Goal: Information Seeking & Learning: Compare options

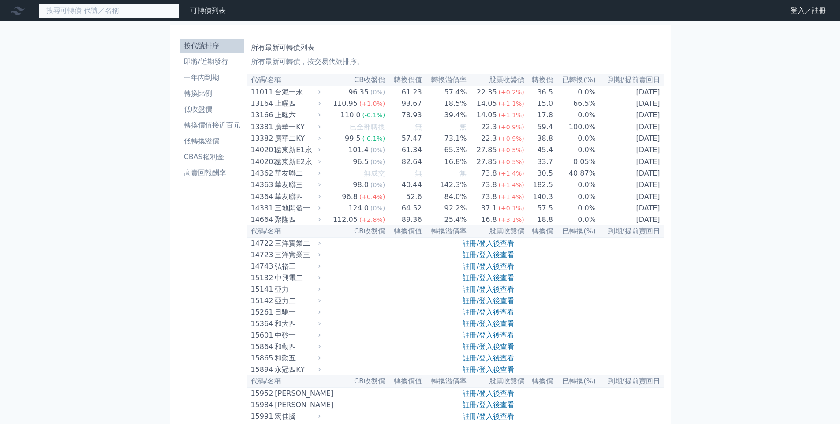
click at [122, 11] on input at bounding box center [109, 10] width 141 height 15
paste input "鑫龍騰三"
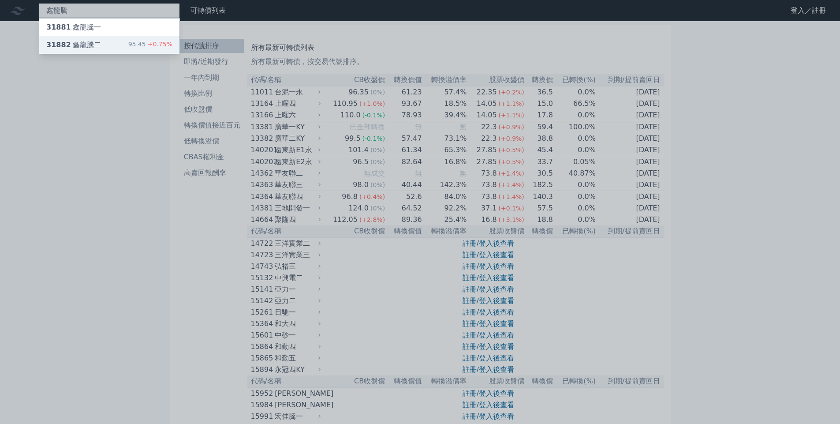
type input "鑫龍騰"
click at [104, 42] on div "31882 鑫龍騰二 95.45 +0.75%" at bounding box center [109, 45] width 140 height 18
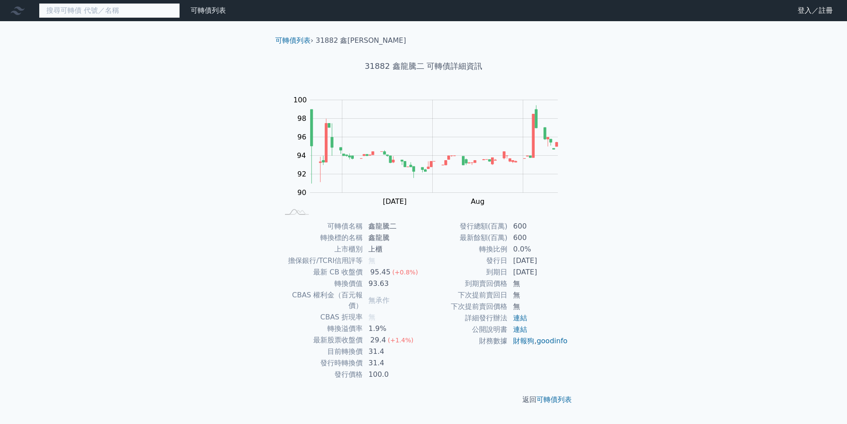
click at [161, 17] on input at bounding box center [109, 10] width 141 height 15
paste input "醣聯"
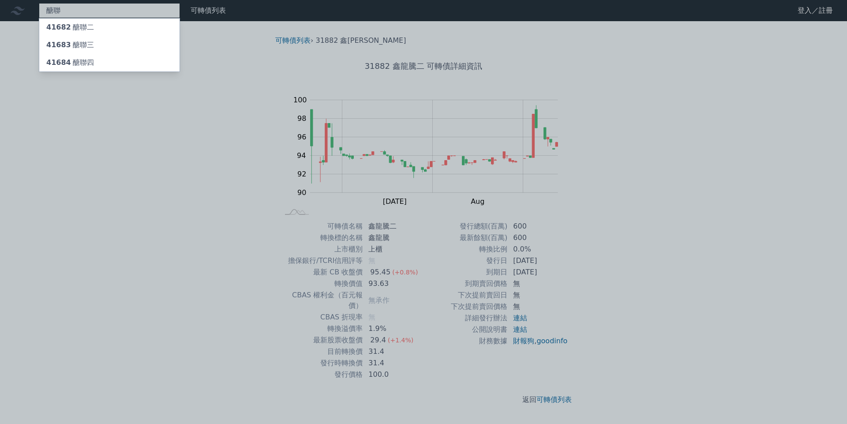
type input "醣聯"
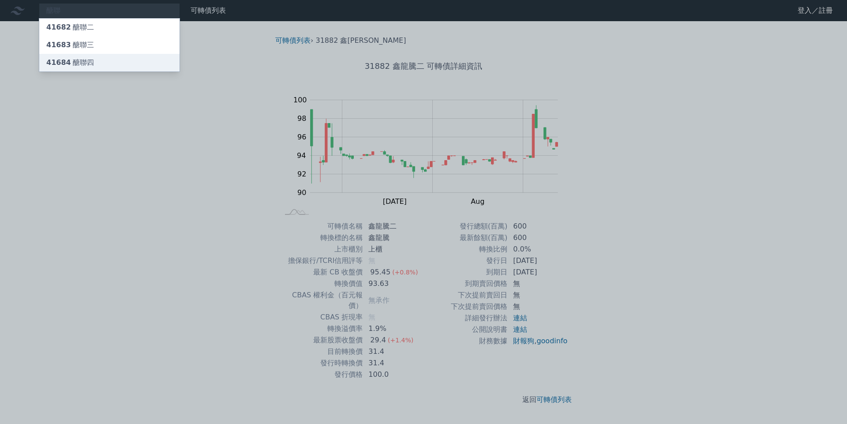
click at [106, 69] on div "41684 醣聯四" at bounding box center [109, 63] width 140 height 18
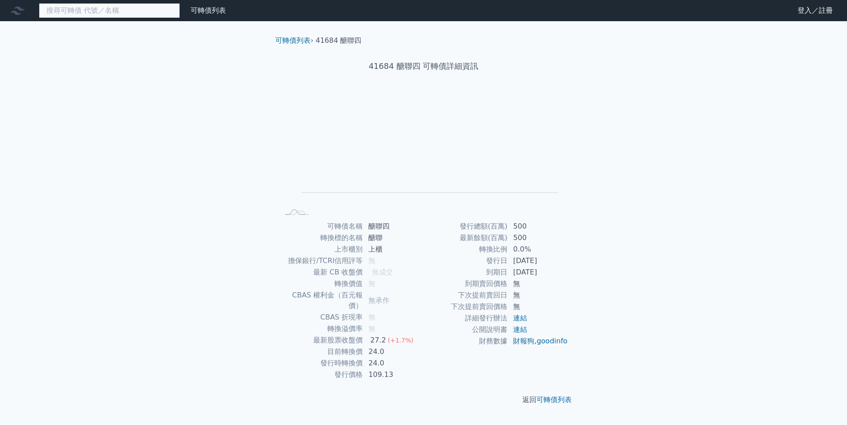
click at [129, 17] on input at bounding box center [109, 10] width 141 height 15
paste input "醣聯"
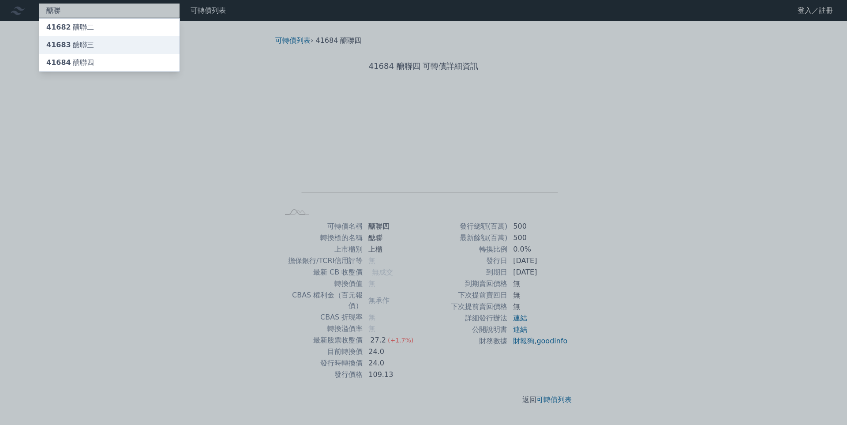
type input "醣聯"
click at [90, 49] on div "41683 醣聯三" at bounding box center [70, 45] width 48 height 11
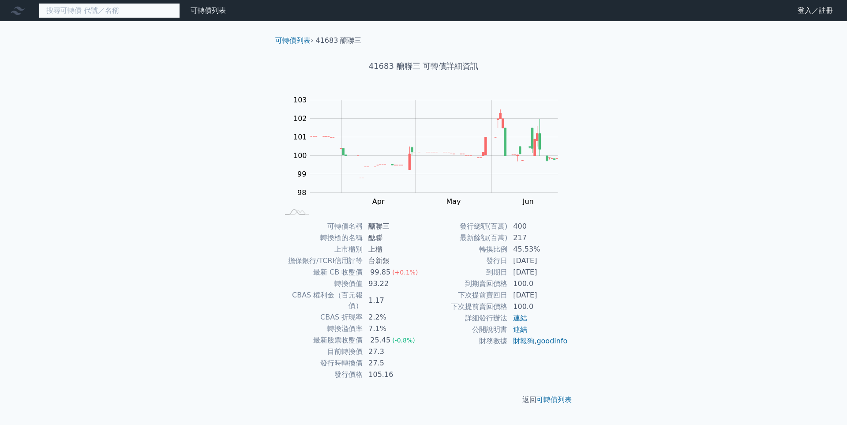
click at [142, 14] on input at bounding box center [109, 10] width 141 height 15
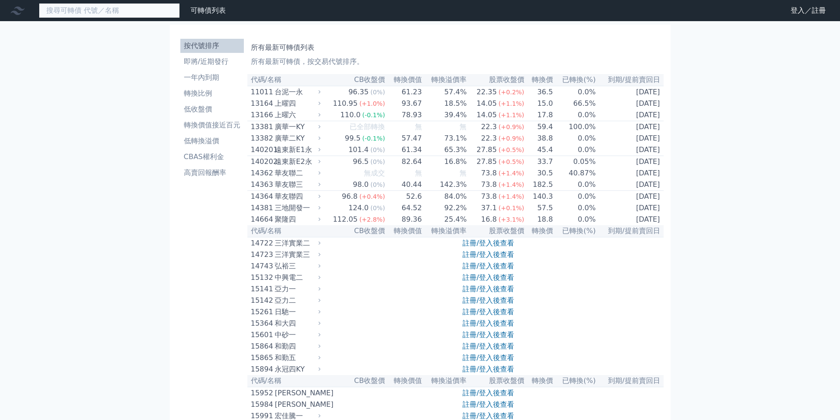
click at [142, 11] on input at bounding box center [109, 10] width 141 height 15
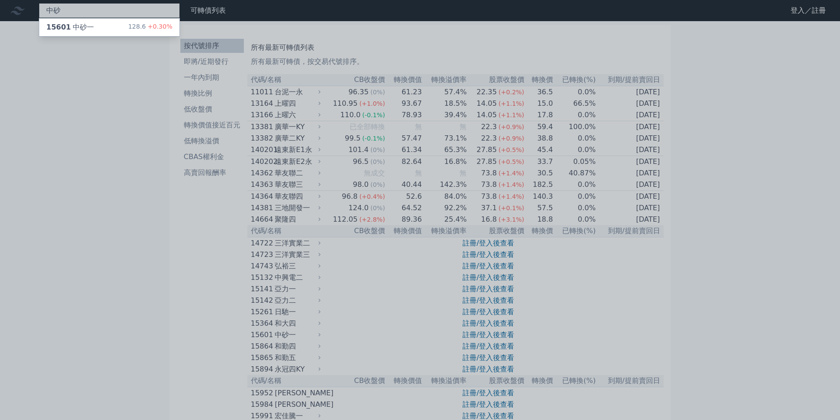
type input "中砂"
click at [146, 36] on div "15601 中砂一 128.6 +0.30%" at bounding box center [109, 27] width 141 height 19
click at [146, 34] on div "15601 中砂一 128.6 +0.30%" at bounding box center [109, 28] width 140 height 18
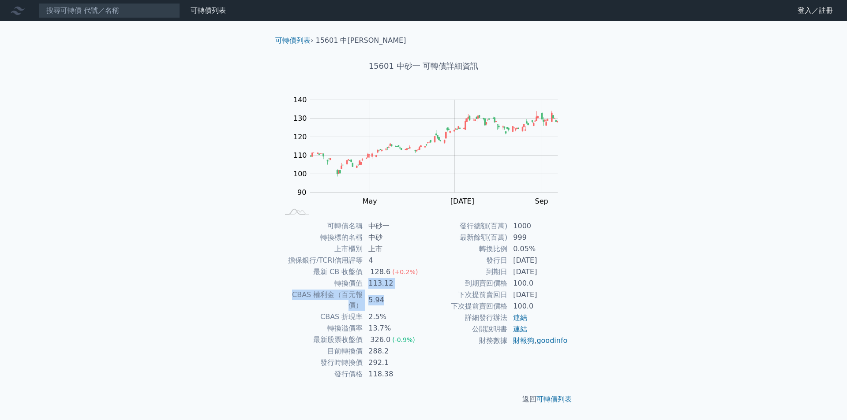
drag, startPoint x: 368, startPoint y: 284, endPoint x: 395, endPoint y: 300, distance: 31.8
click at [395, 300] on tbody "可轉債名稱 中砂一 轉換標的名稱 中砂 上市櫃別 上市 擔保銀行/TCRI信用評等 4 最新 CB 收盤價 128.6 (+0.2%) 轉換價值 113.12…" at bounding box center [351, 301] width 145 height 160
click at [395, 300] on td "5.94" at bounding box center [393, 300] width 60 height 22
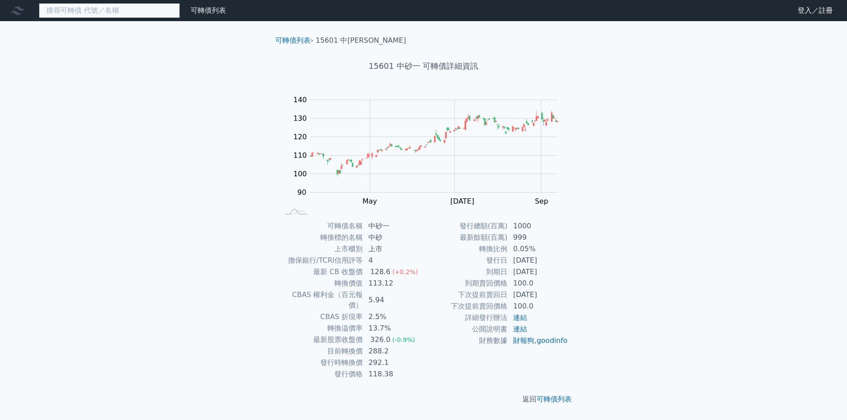
click at [139, 7] on input at bounding box center [109, 10] width 141 height 15
paste input "佳邦"
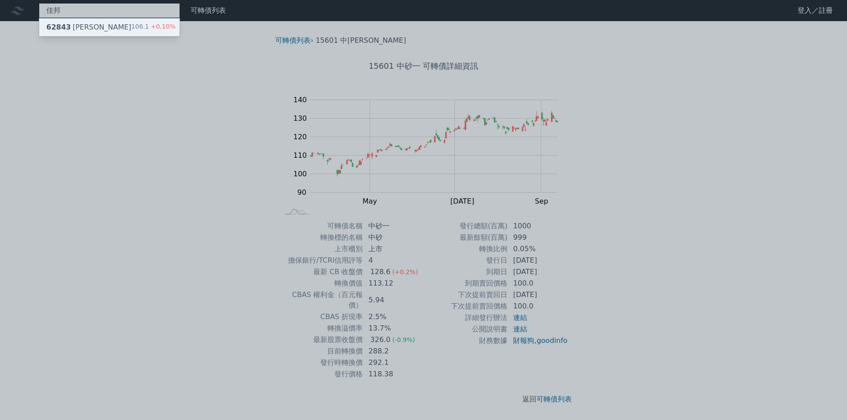
type input "佳邦"
click at [89, 29] on div "62843 佳邦三" at bounding box center [88, 27] width 85 height 11
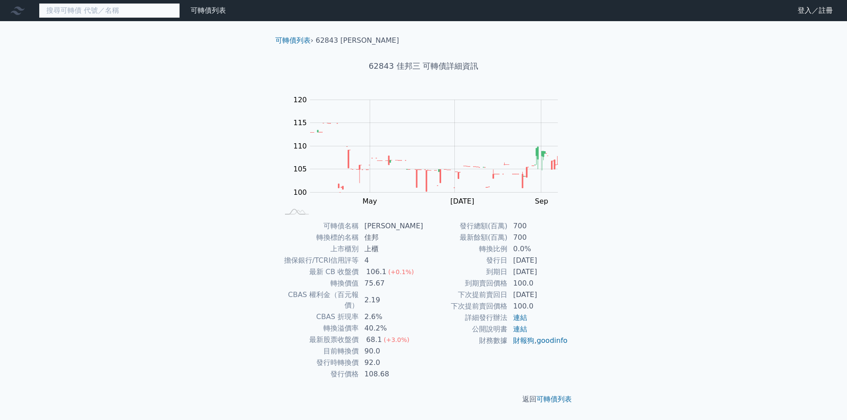
click at [140, 6] on input at bounding box center [109, 10] width 141 height 15
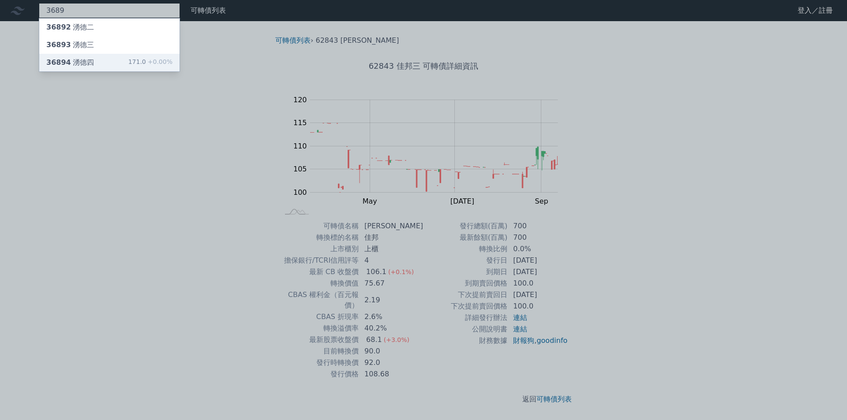
type input "3689"
click at [104, 65] on div "36894 湧德四 171.0 +0.00%" at bounding box center [109, 63] width 140 height 18
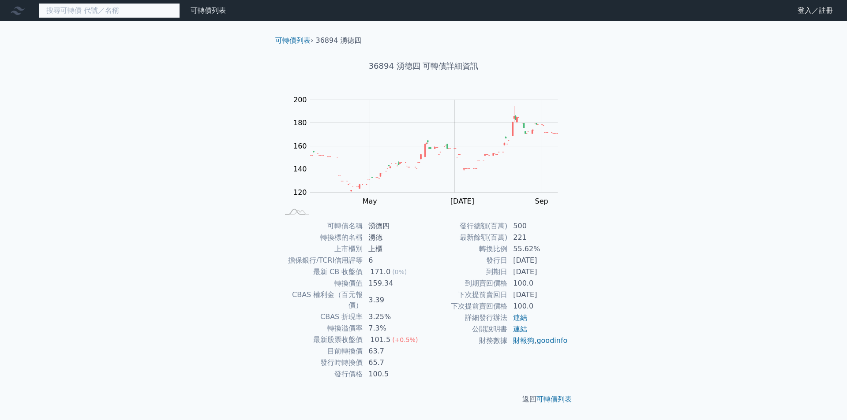
click at [163, 16] on input at bounding box center [109, 10] width 141 height 15
paste input "高力"
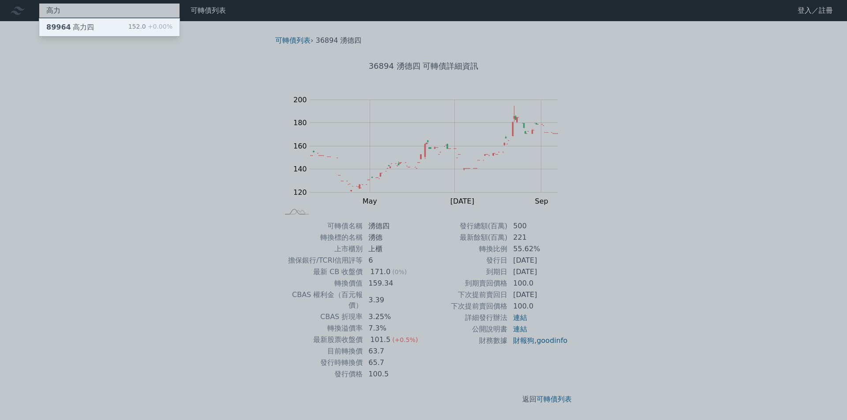
type input "高力"
click at [100, 29] on div "89964 高力四 152.0 +0.00%" at bounding box center [109, 28] width 140 height 18
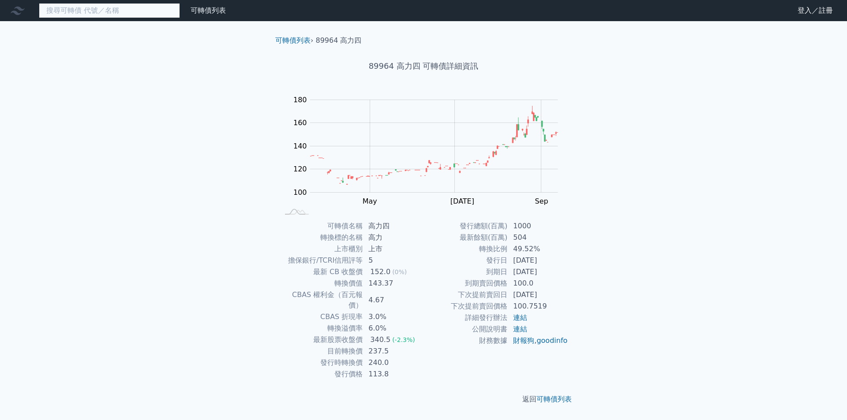
click at [169, 15] on input at bounding box center [109, 10] width 141 height 15
paste input "保瑞"
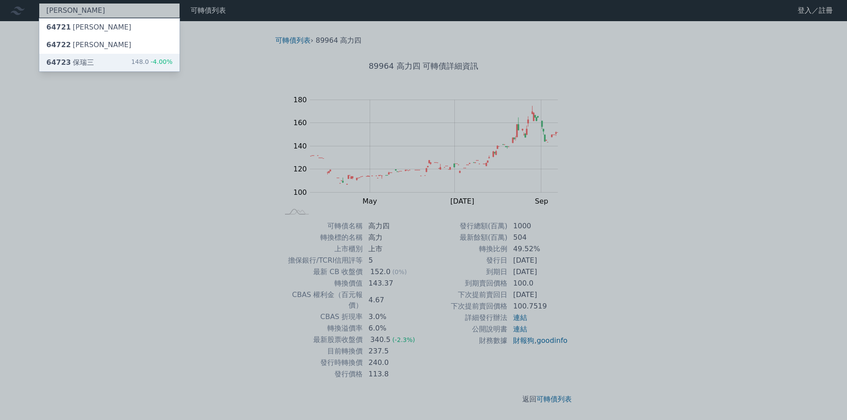
type input "保瑞"
click at [151, 55] on div "64723 保瑞三 148.0 -4.00%" at bounding box center [109, 63] width 140 height 18
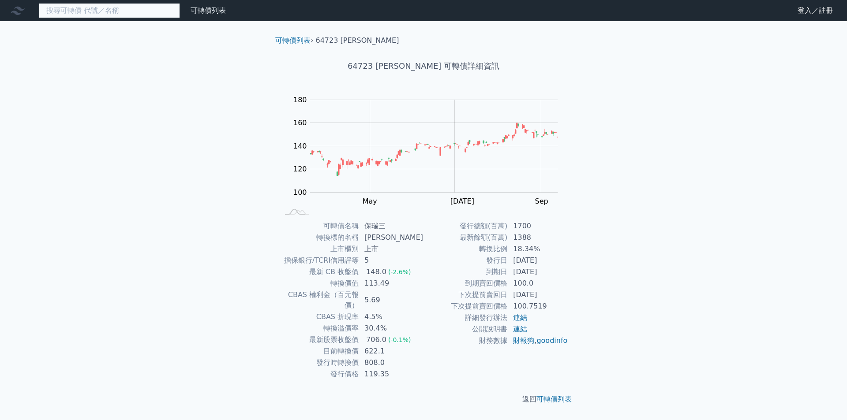
click at [147, 13] on input at bounding box center [109, 10] width 141 height 15
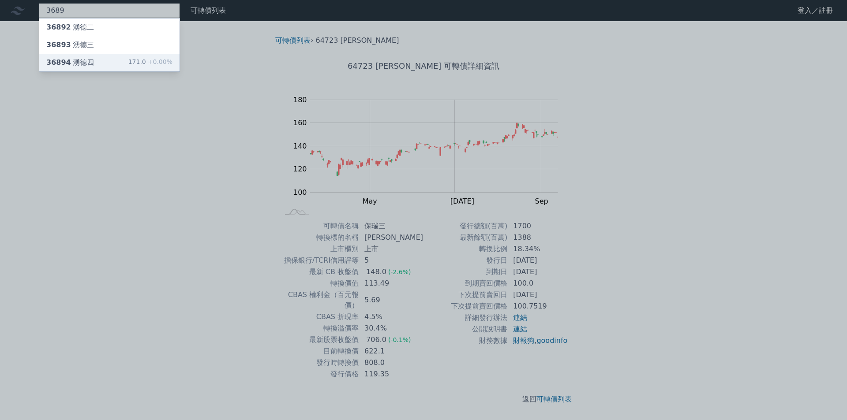
type input "3689"
click at [103, 60] on div "36894 湧德四 171.0 +0.00%" at bounding box center [109, 63] width 140 height 18
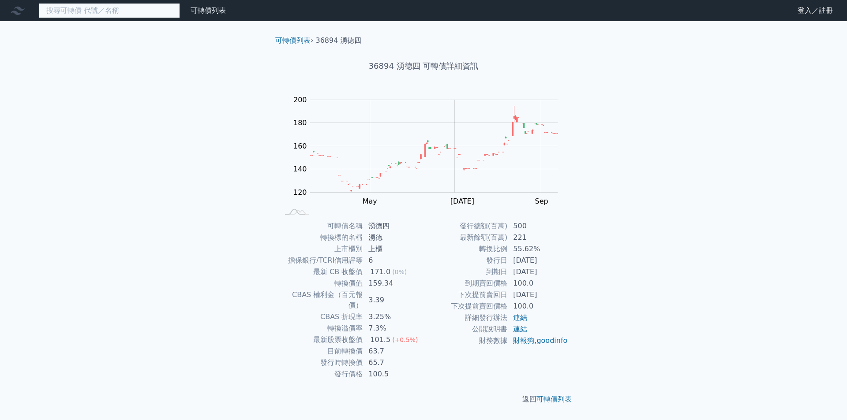
click at [128, 15] on input at bounding box center [109, 10] width 141 height 15
paste input "萬潤"
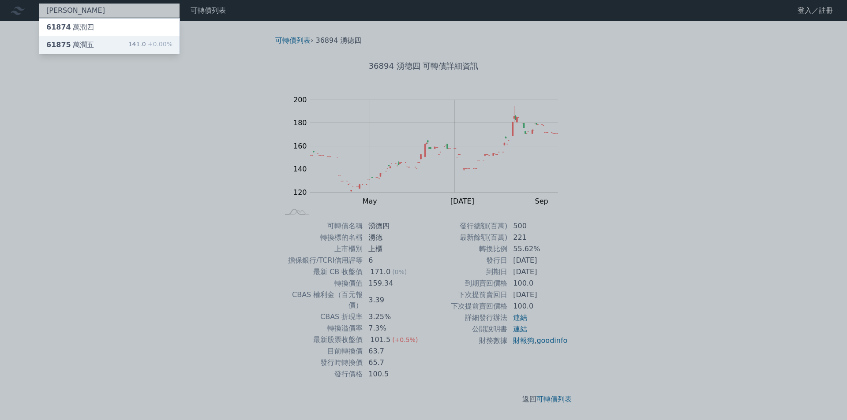
type input "萬潤"
click at [104, 42] on div "61875 萬潤五 141.0 +0.00%" at bounding box center [109, 45] width 140 height 18
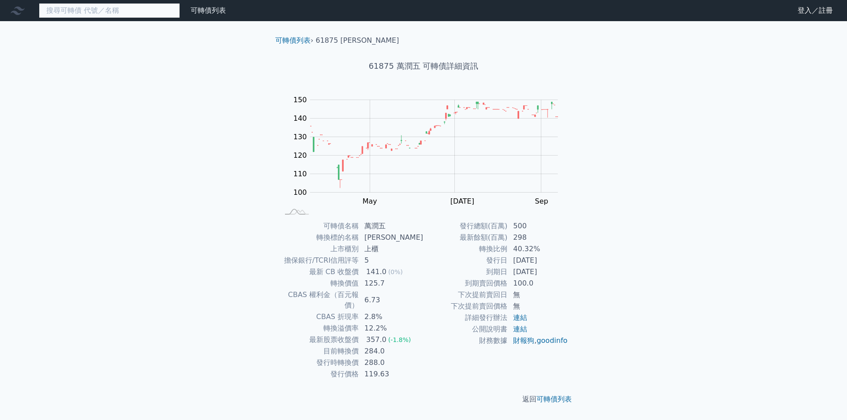
click at [116, 14] on input at bounding box center [109, 10] width 141 height 15
paste input "豐藝"
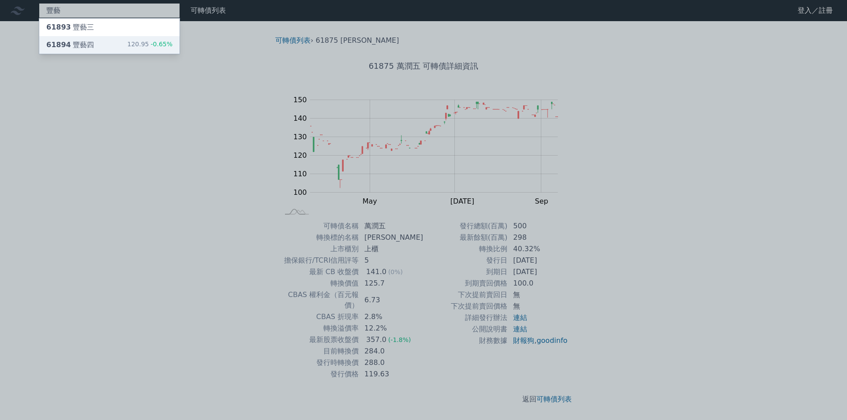
type input "豐藝"
click at [109, 39] on div "61894 豐藝四 120.95 -0.65%" at bounding box center [109, 45] width 140 height 18
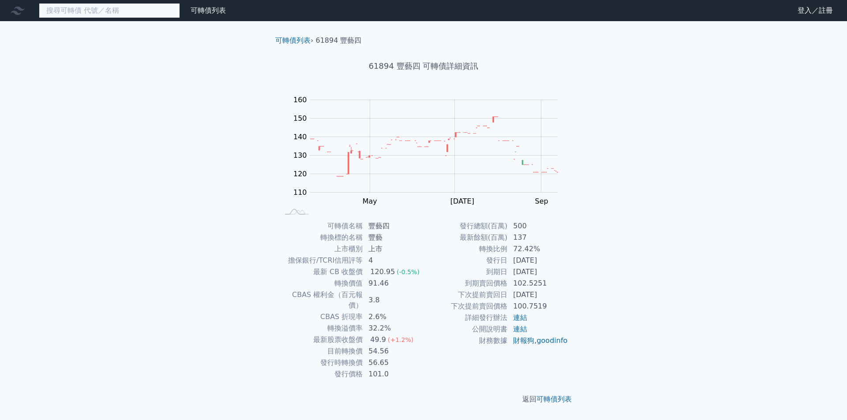
click at [131, 13] on input at bounding box center [109, 10] width 141 height 15
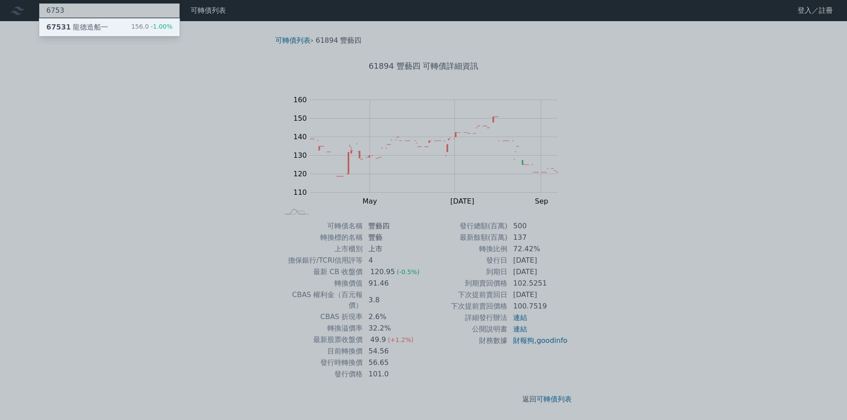
type input "6753"
click at [131, 22] on div "67531 龍德造船一 156.0 -1.00%" at bounding box center [109, 28] width 140 height 18
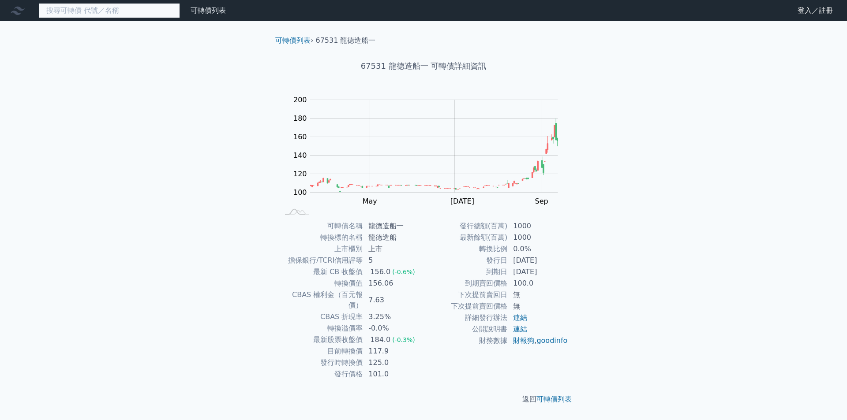
click at [65, 13] on input at bounding box center [109, 10] width 141 height 15
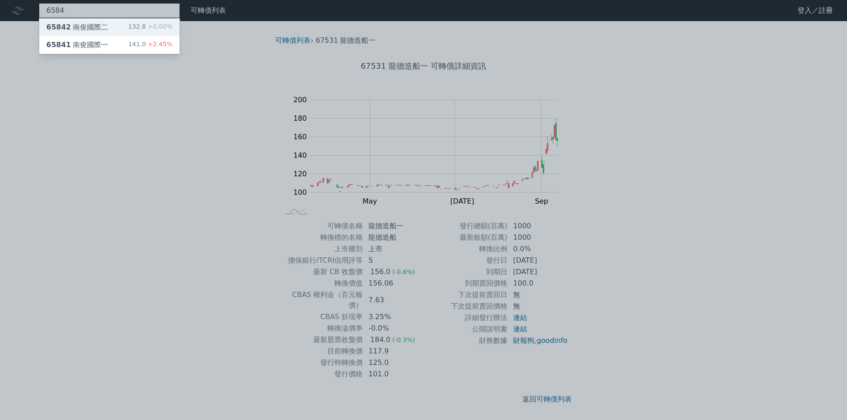
type input "6584"
click at [67, 21] on div "65842 南俊國際二 132.8 +0.00%" at bounding box center [109, 28] width 140 height 18
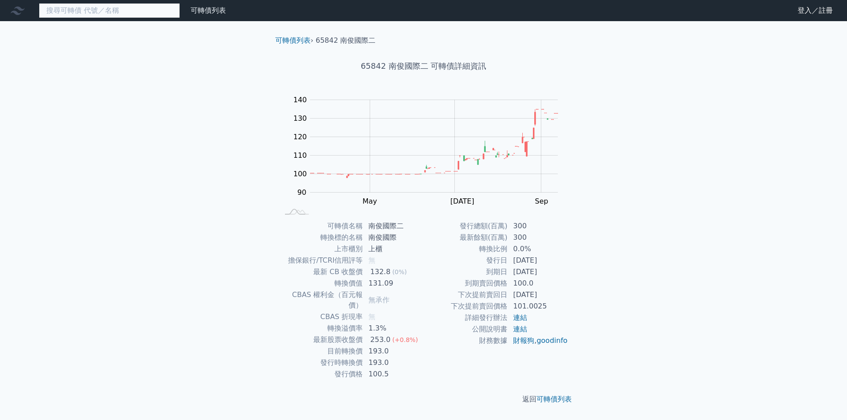
click at [86, 6] on input at bounding box center [109, 10] width 141 height 15
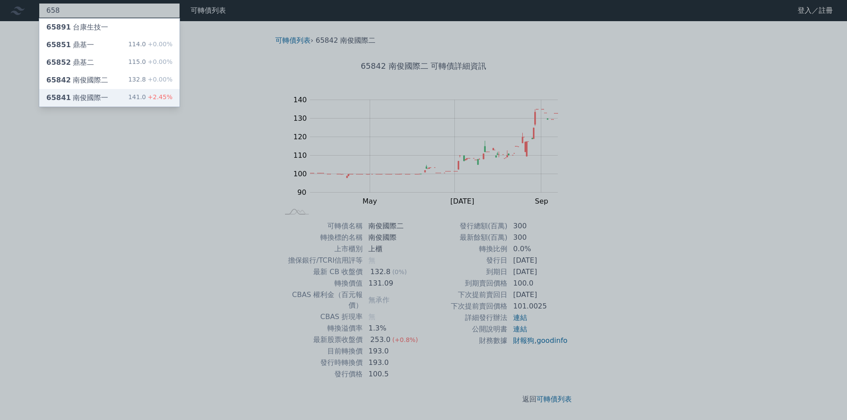
type input "658"
click at [87, 93] on div "65841 南俊國際一" at bounding box center [77, 98] width 62 height 11
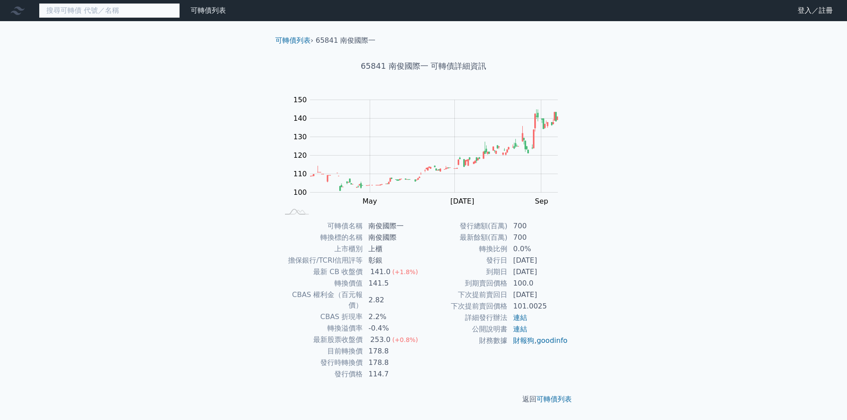
click at [158, 16] on input at bounding box center [109, 10] width 141 height 15
paste input "可寧衛"
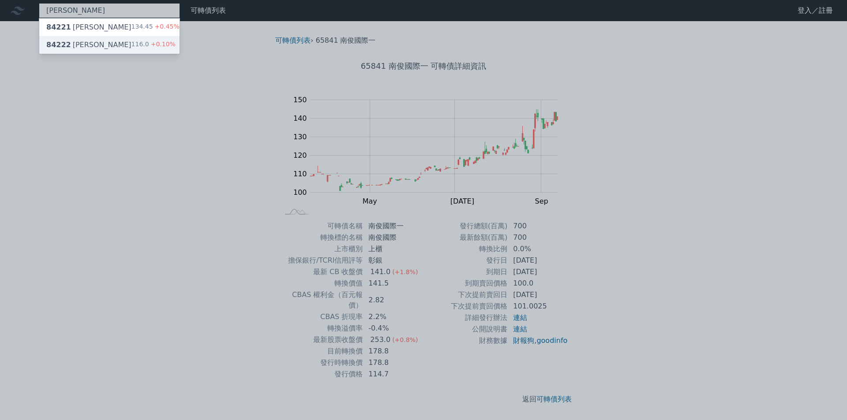
type input "可寧衛"
click at [101, 48] on div "84222 可寧衛二 116.0 +0.10%" at bounding box center [109, 45] width 140 height 18
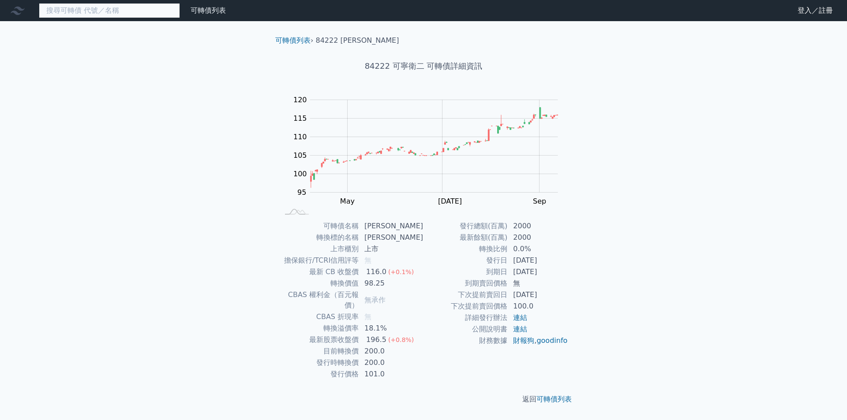
click at [142, 6] on input at bounding box center [109, 10] width 141 height 15
paste input "可寧衛"
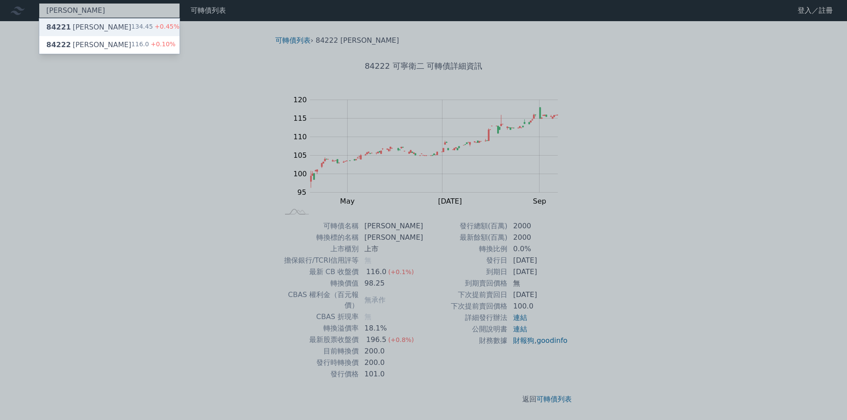
type input "可寧衛"
click at [103, 25] on div "84221 可寧衛一 134.45 +0.45%" at bounding box center [109, 28] width 140 height 18
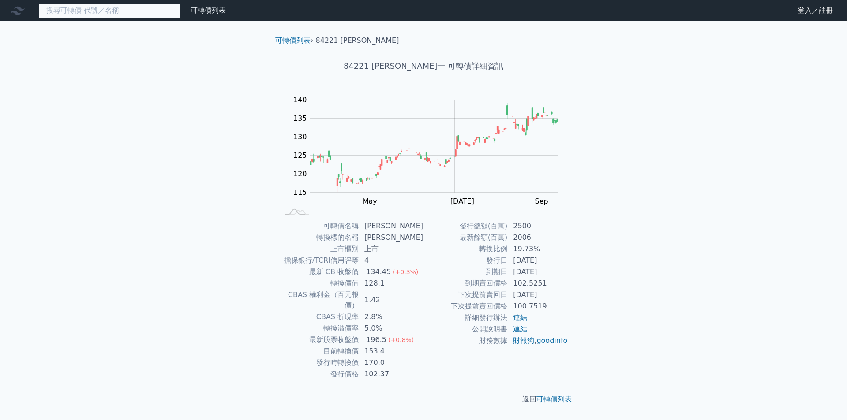
click at [96, 13] on input at bounding box center [109, 10] width 141 height 15
paste input "可寧衛"
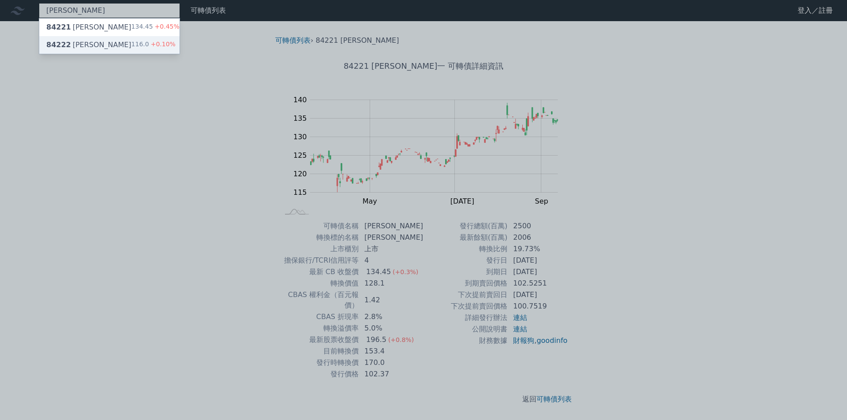
type input "可寧衛"
click at [82, 42] on div "84222 可寧衛二" at bounding box center [88, 45] width 85 height 11
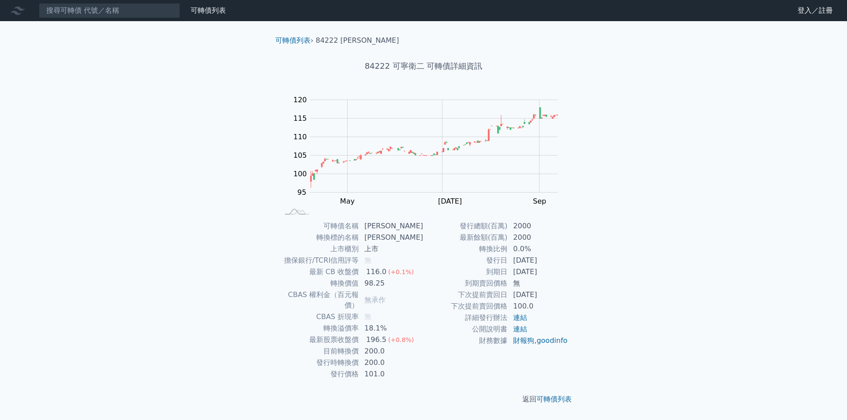
click at [142, 18] on nav "可轉債列表 財務數據 可轉債列表 財務數據 登入／註冊 登入／註冊" at bounding box center [423, 10] width 847 height 21
click at [142, 13] on input at bounding box center [109, 10] width 141 height 15
paste input "可寧衛"
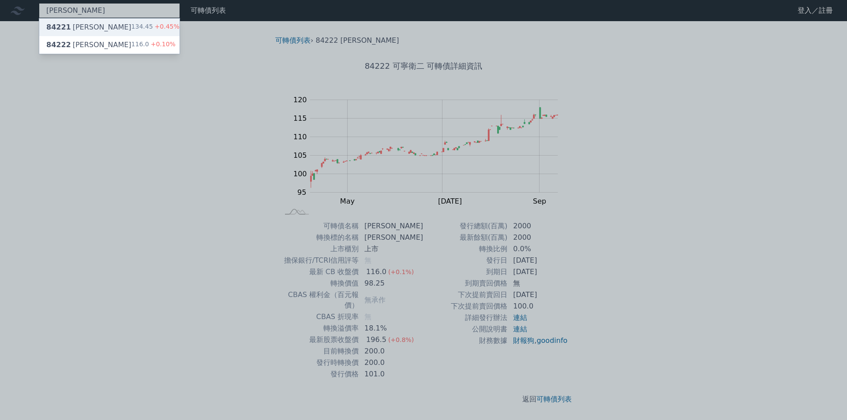
type input "可寧衛"
click at [135, 22] on div "134.45 +0.45%" at bounding box center [155, 27] width 48 height 11
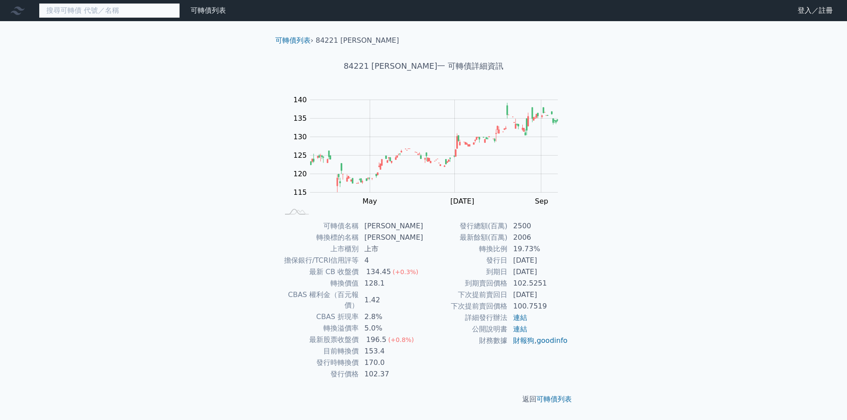
click at [140, 10] on input at bounding box center [109, 10] width 141 height 15
paste input "華星光"
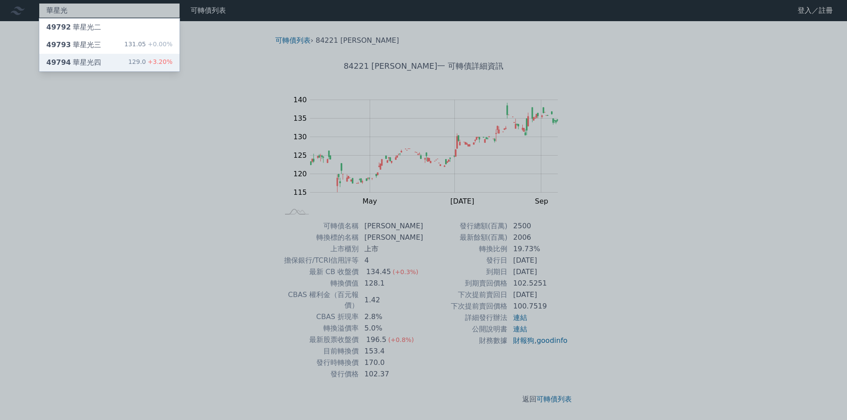
type input "華星光"
click at [109, 59] on div "49794 華星光四 129.0 +3.20%" at bounding box center [109, 63] width 140 height 18
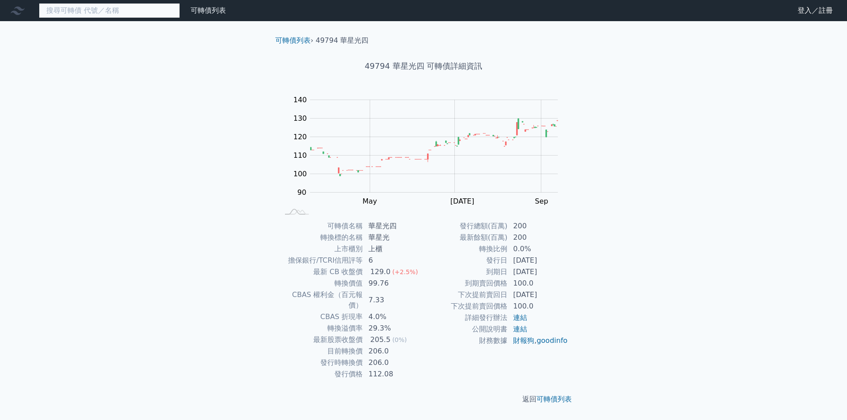
click at [118, 6] on input at bounding box center [109, 10] width 141 height 15
paste input "華星光"
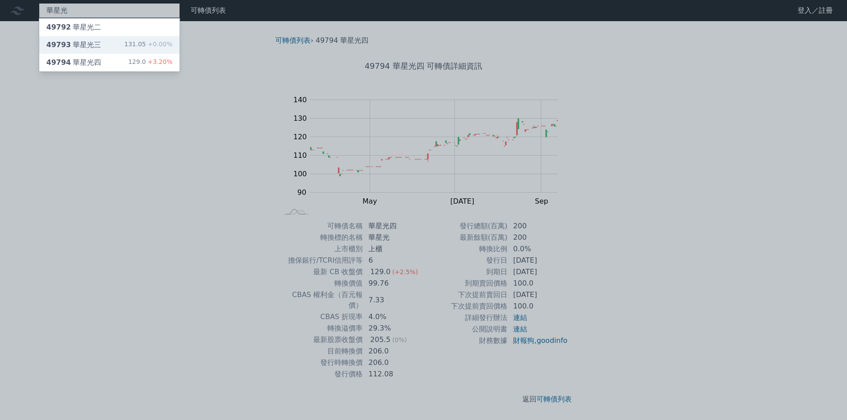
type input "華星光"
click at [93, 38] on div "49793 華星光三 131.05 +0.00%" at bounding box center [109, 45] width 140 height 18
